Goal: Task Accomplishment & Management: Use online tool/utility

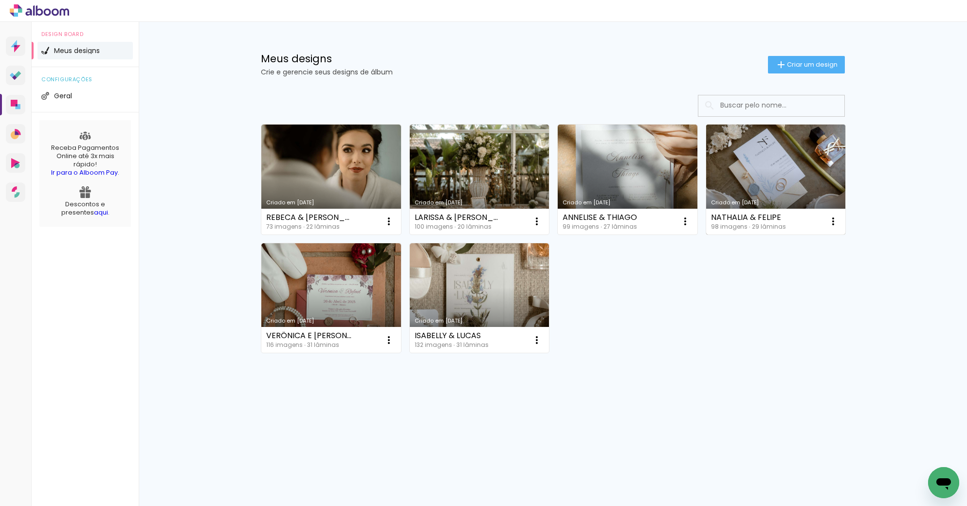
click at [791, 169] on link "Criado em [DATE]" at bounding box center [776, 180] width 140 height 110
